Goal: Navigation & Orientation: Find specific page/section

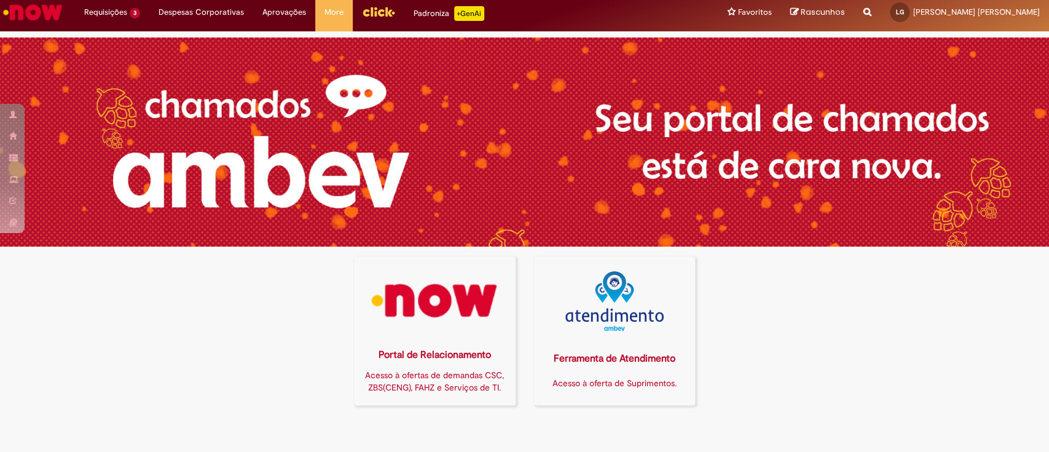
click at [435, 295] on img at bounding box center [435, 301] width 146 height 60
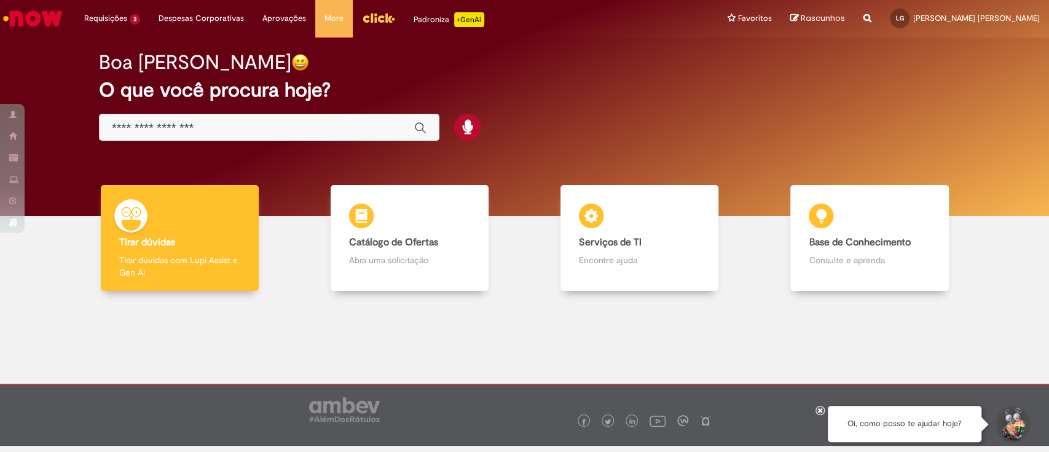
scroll to position [7, 0]
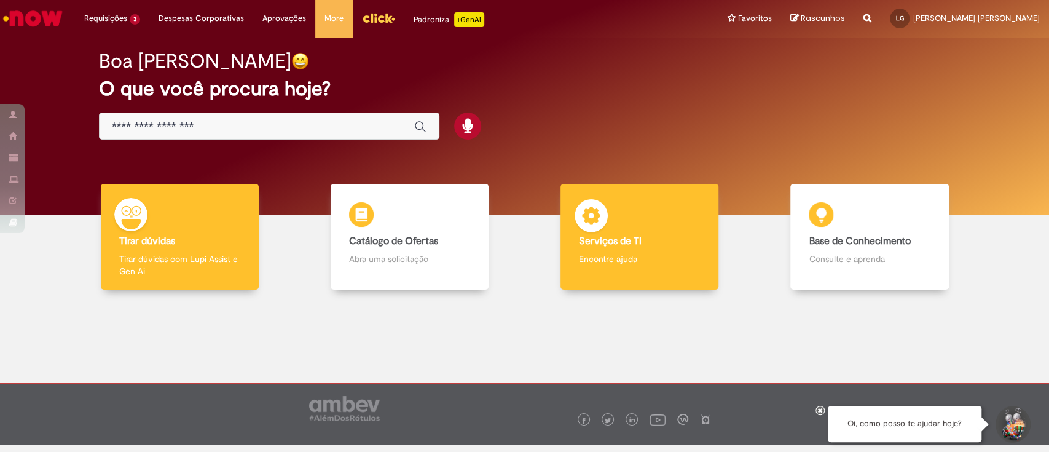
click at [637, 239] on h4 "Serviços de TI" at bounding box center [639, 241] width 121 height 11
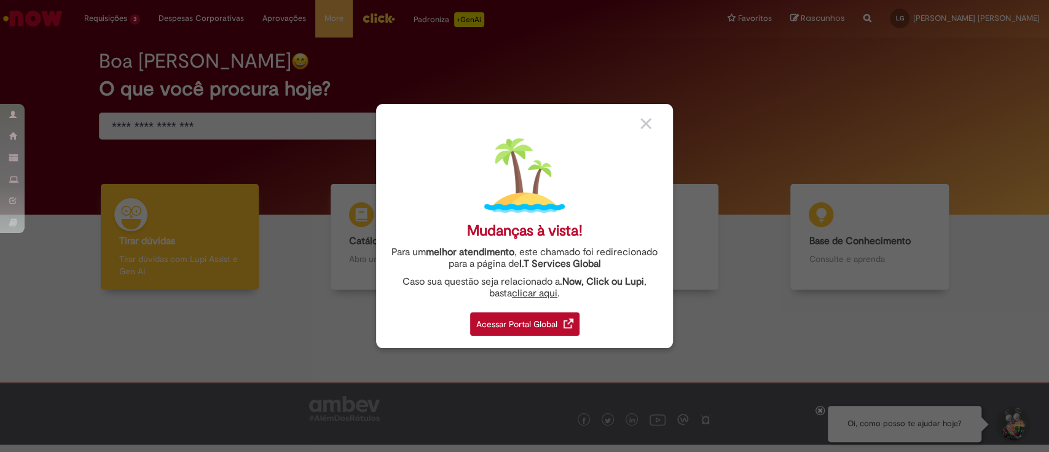
click at [503, 319] on div "Acessar Portal Global" at bounding box center [524, 323] width 109 height 23
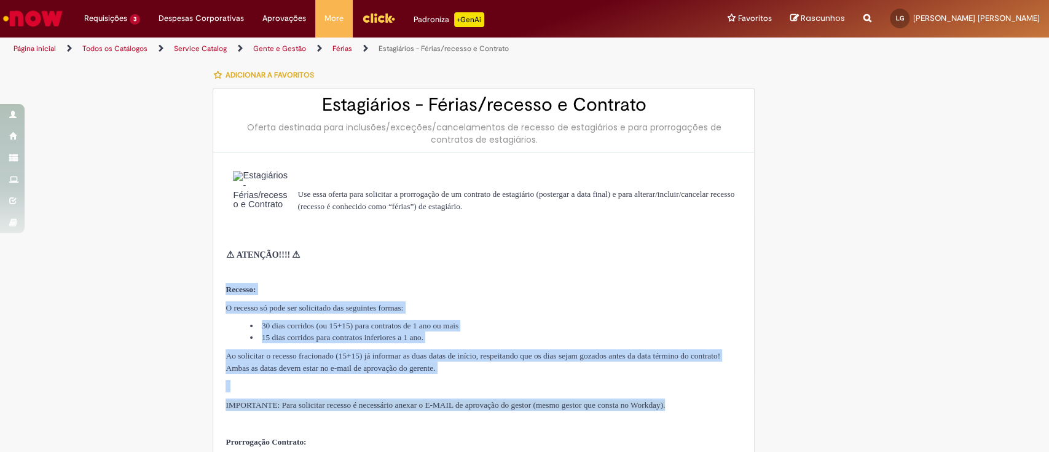
click at [47, 14] on img "Ir para a Homepage" at bounding box center [32, 18] width 63 height 25
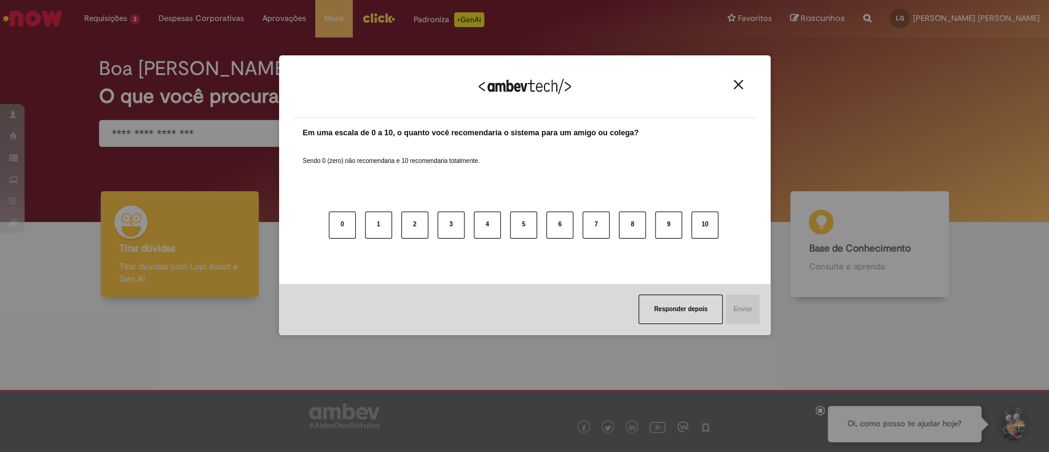
click at [737, 81] on img "Close" at bounding box center [738, 84] width 9 height 9
